Goal: Task Accomplishment & Management: Use online tool/utility

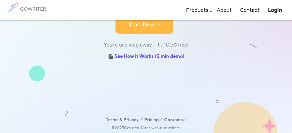
scroll to position [131, 0]
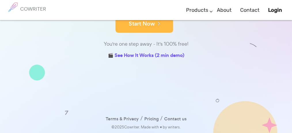
click at [158, 31] on button "Start Now" at bounding box center [145, 24] width 58 height 17
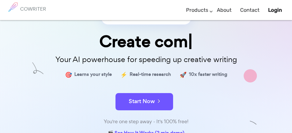
scroll to position [38, 0]
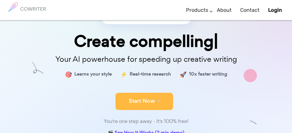
click at [154, 101] on button "Start Now" at bounding box center [145, 101] width 58 height 17
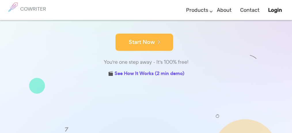
scroll to position [123, 0]
